Goal: Task Accomplishment & Management: Manage account settings

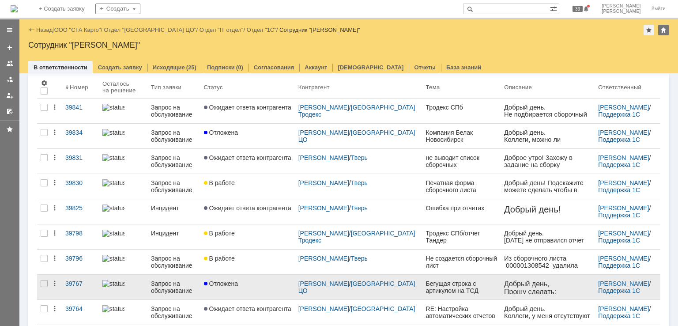
scroll to position [83, 0]
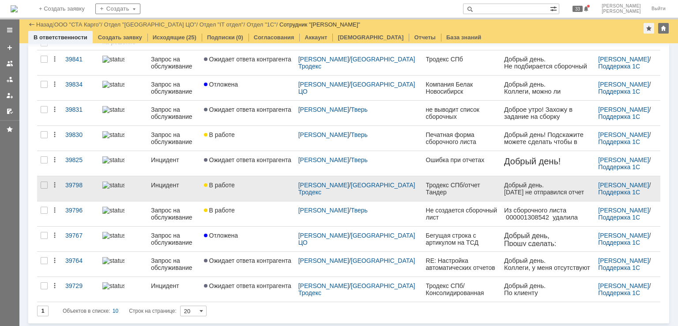
click at [256, 189] on link "В работе" at bounding box center [248, 188] width 95 height 25
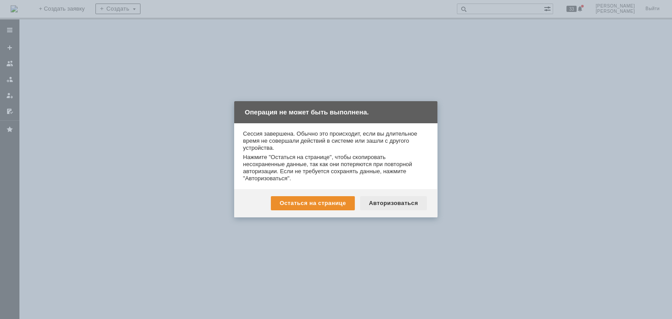
click at [387, 205] on div "Авторизоваться" at bounding box center [393, 203] width 67 height 14
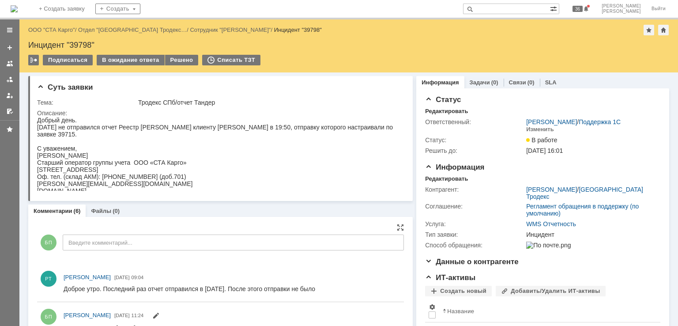
drag, startPoint x: 175, startPoint y: 287, endPoint x: 323, endPoint y: 288, distance: 148.4
click at [323, 288] on html "Доброе утро. Последний раз отчет отправился в четверг. После этого отправки не …" at bounding box center [230, 289] width 333 height 8
click at [288, 288] on div "Доброе утро. Последний раз отчет отправился в [DATE]. После этого отправки не б…" at bounding box center [190, 288] width 252 height 7
click at [117, 59] on div "В ожидание ответа" at bounding box center [131, 60] width 68 height 11
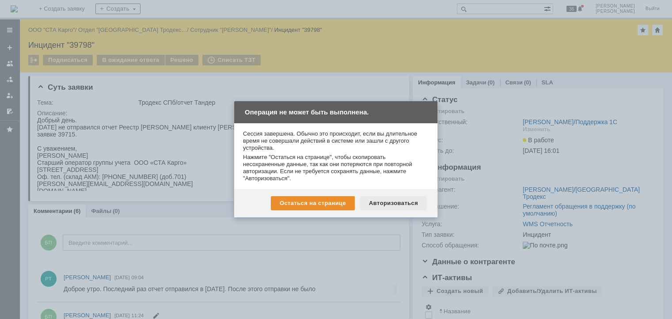
click at [383, 200] on div "Авторизоваться" at bounding box center [393, 203] width 67 height 14
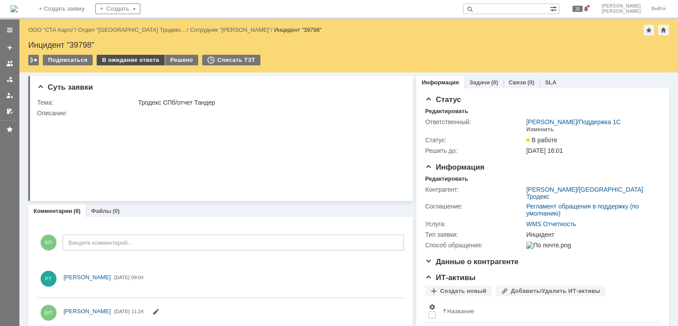
click at [138, 60] on div "В ожидание ответа" at bounding box center [131, 60] width 68 height 11
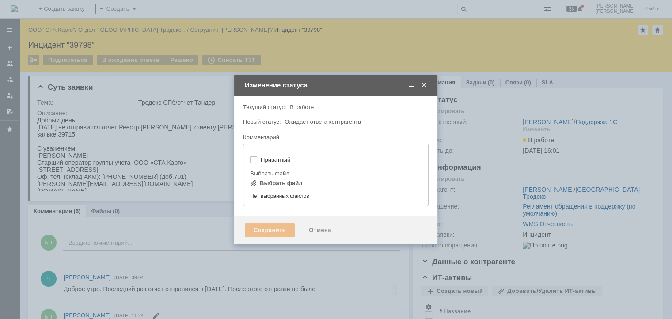
type input "[не указано]"
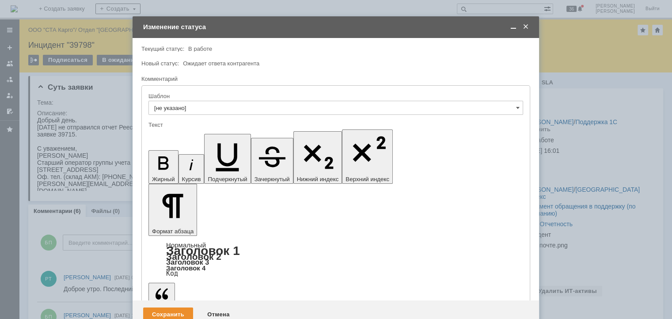
click at [166, 307] on div "Сохранить" at bounding box center [168, 314] width 50 height 14
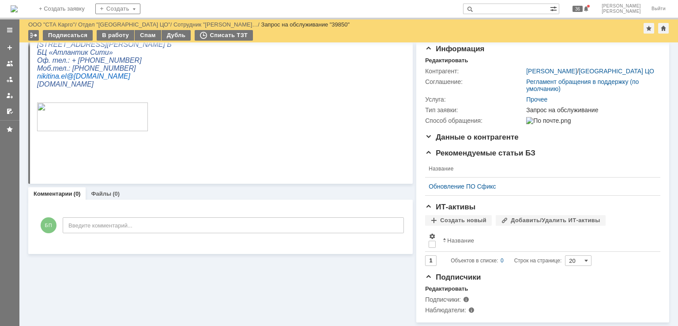
scroll to position [111, 0]
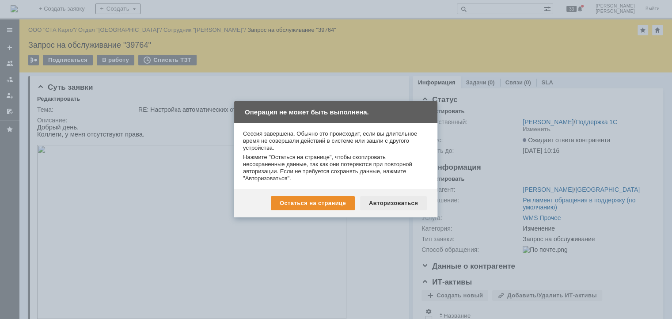
click at [394, 205] on div "Авторизоваться" at bounding box center [393, 203] width 67 height 14
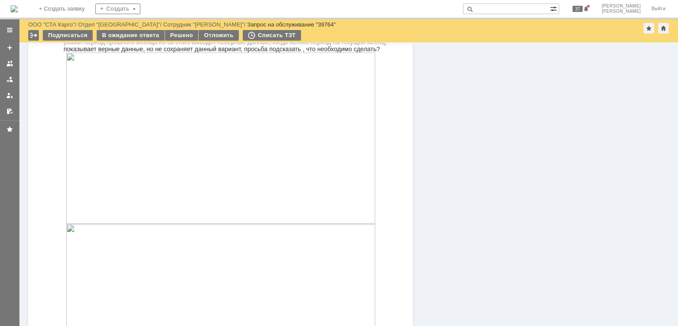
scroll to position [663, 0]
